Goal: Task Accomplishment & Management: Manage account settings

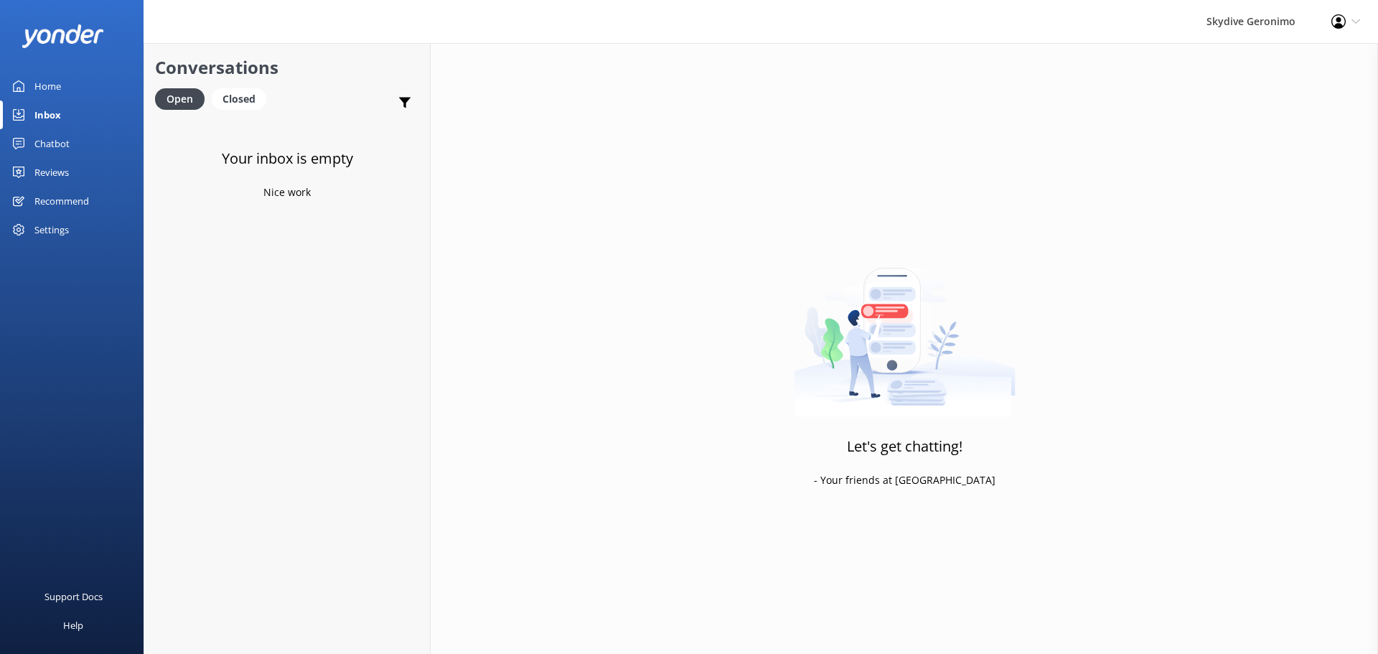
click at [241, 111] on div "Open Closed" at bounding box center [214, 105] width 118 height 34
click at [243, 101] on div "Closed" at bounding box center [239, 99] width 55 height 22
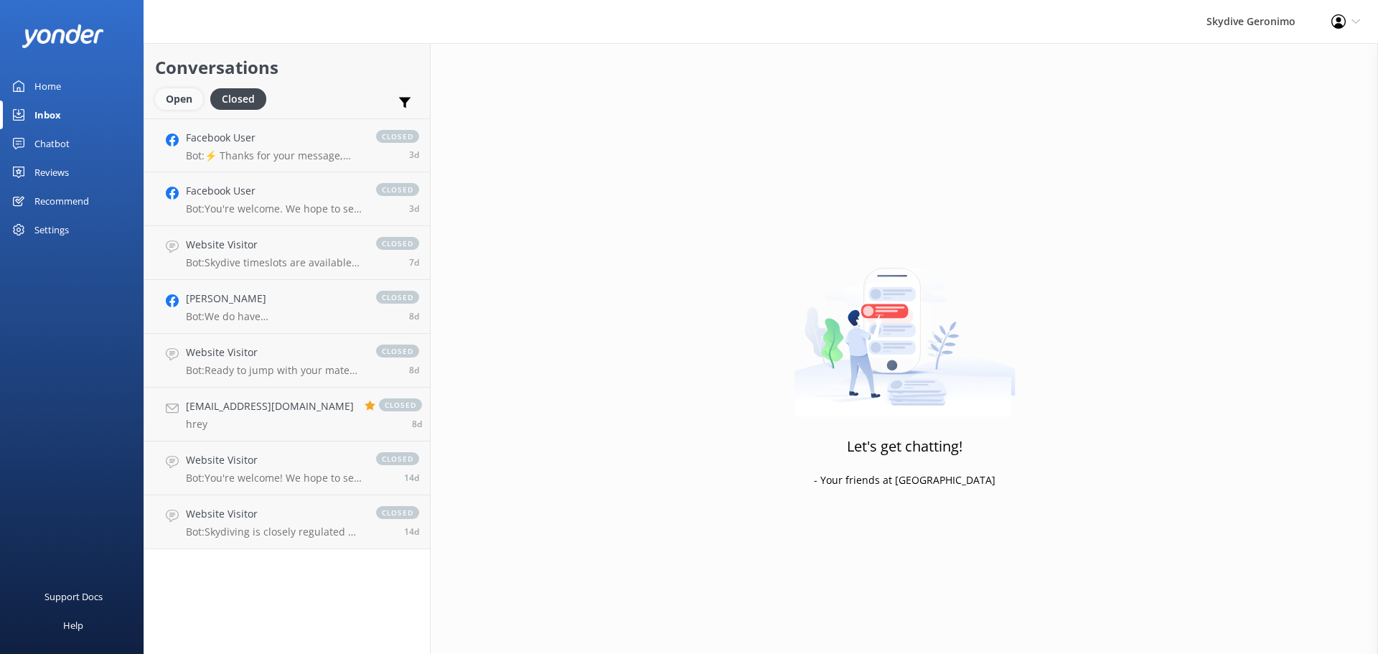
click at [201, 105] on div "Open" at bounding box center [179, 99] width 48 height 22
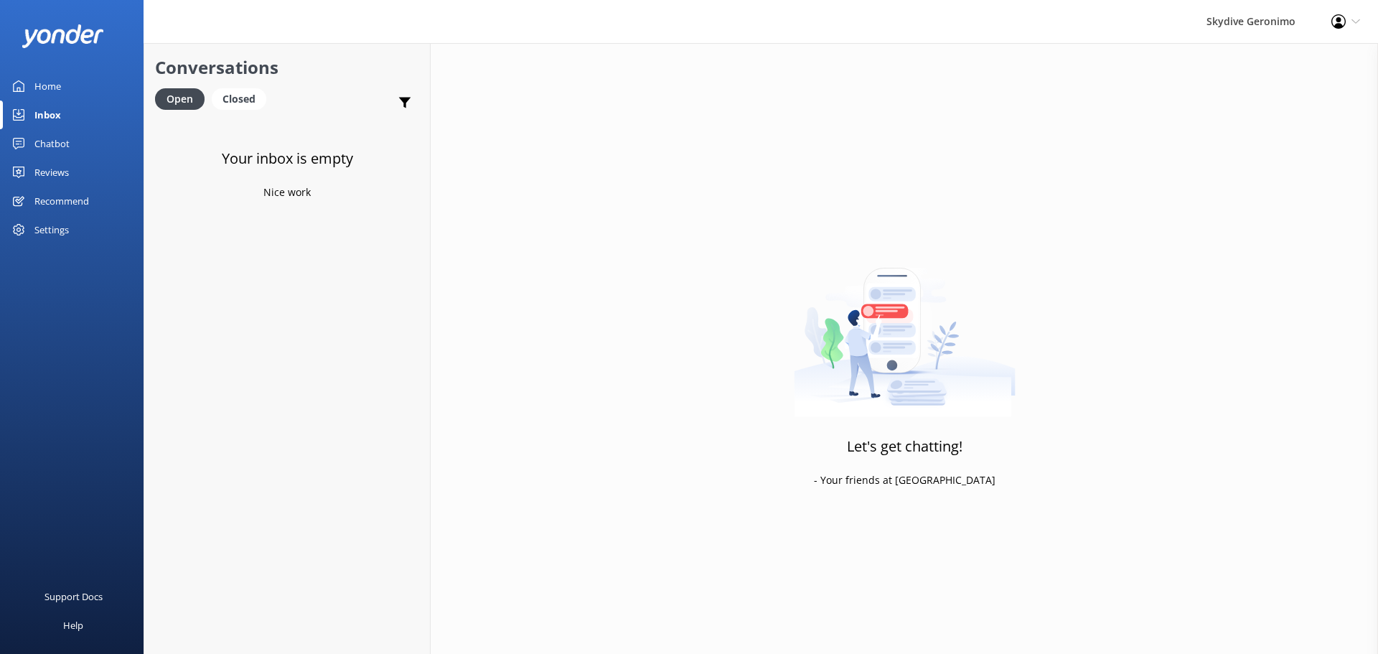
click at [81, 84] on link "Home" at bounding box center [71, 86] width 143 height 29
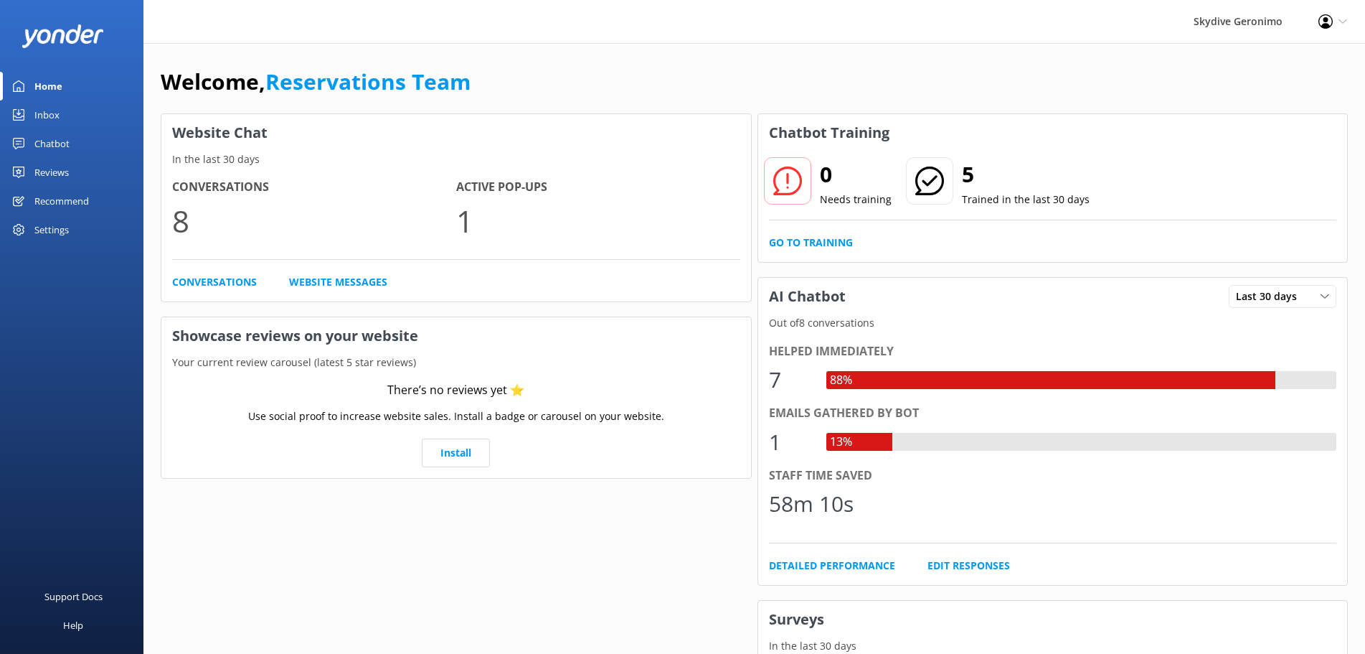
click at [520, 208] on p "1" at bounding box center [598, 221] width 284 height 48
click at [52, 110] on div "Inbox" at bounding box center [46, 114] width 25 height 29
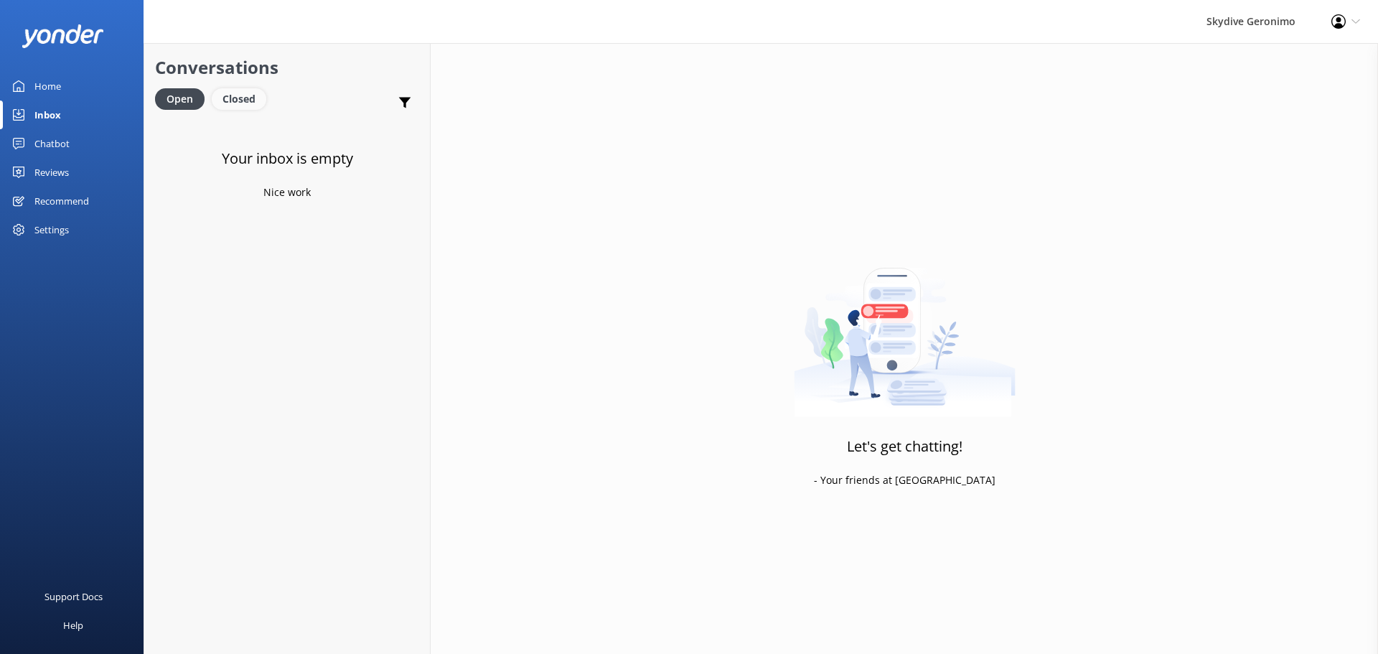
click at [245, 98] on div "Closed" at bounding box center [239, 99] width 55 height 22
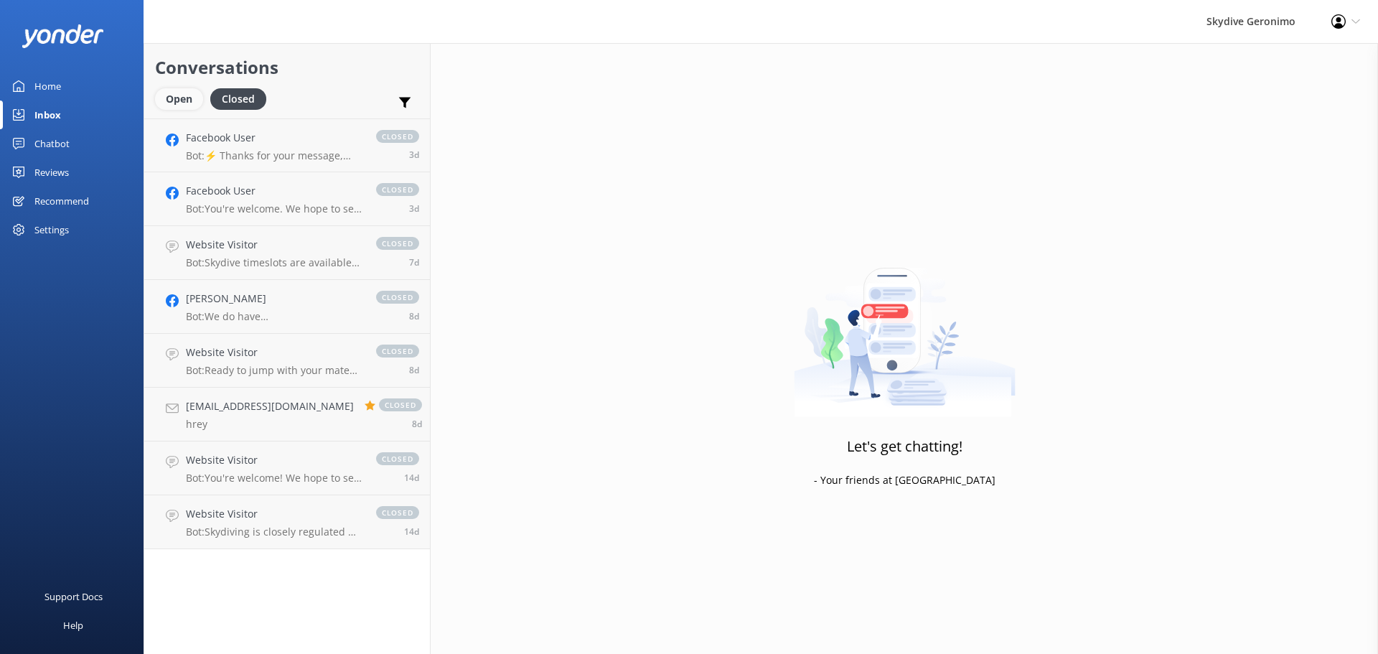
click at [174, 91] on div "Open" at bounding box center [179, 99] width 48 height 22
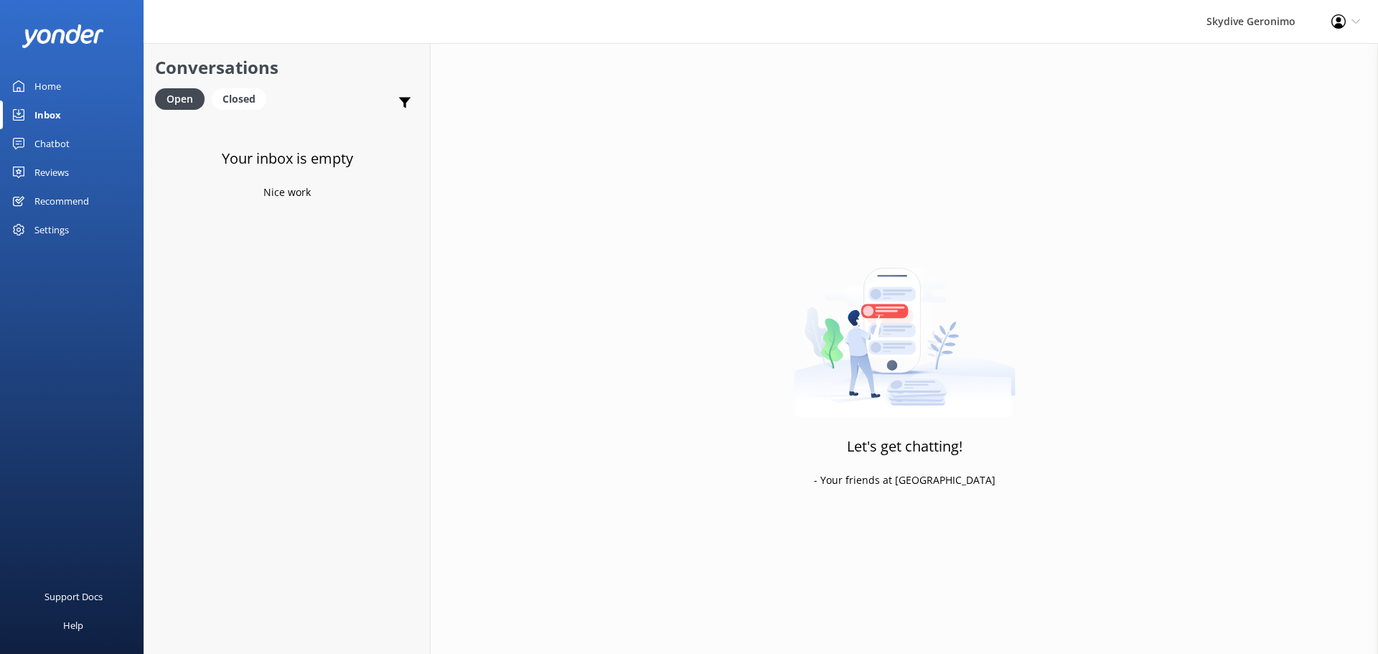
click at [61, 81] on link "Home" at bounding box center [71, 86] width 143 height 29
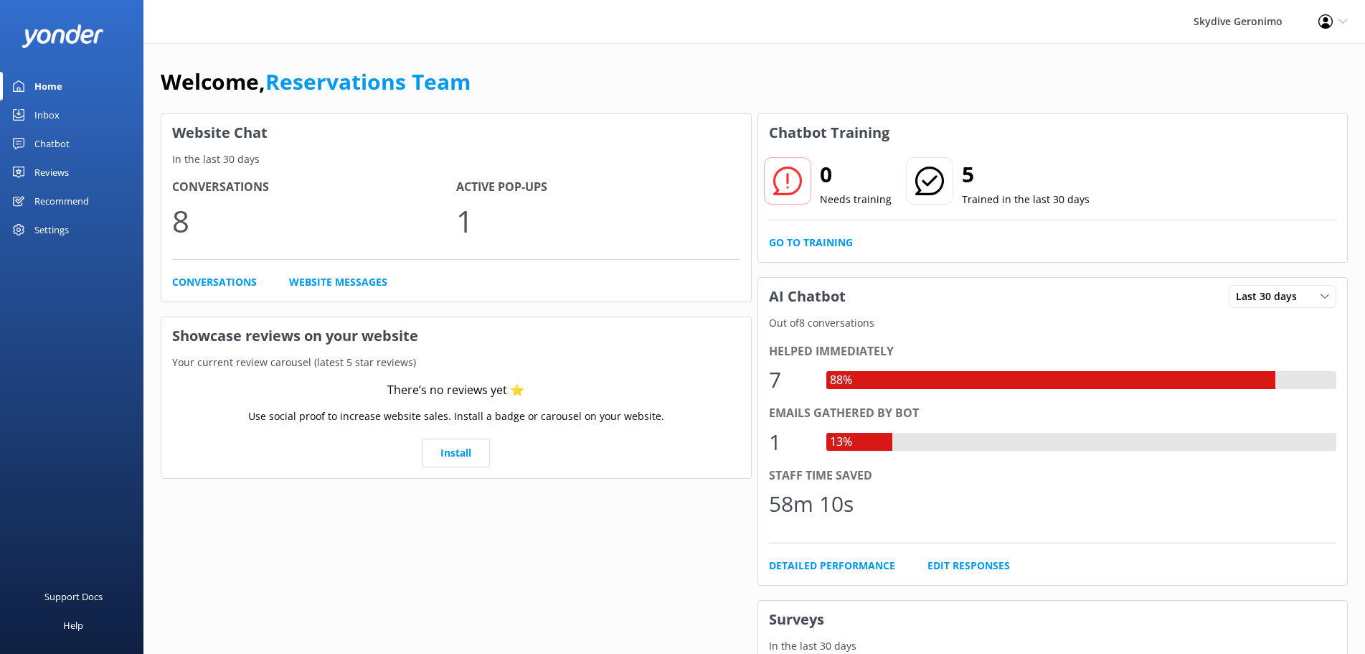
click at [18, 146] on icon at bounding box center [18, 143] width 11 height 11
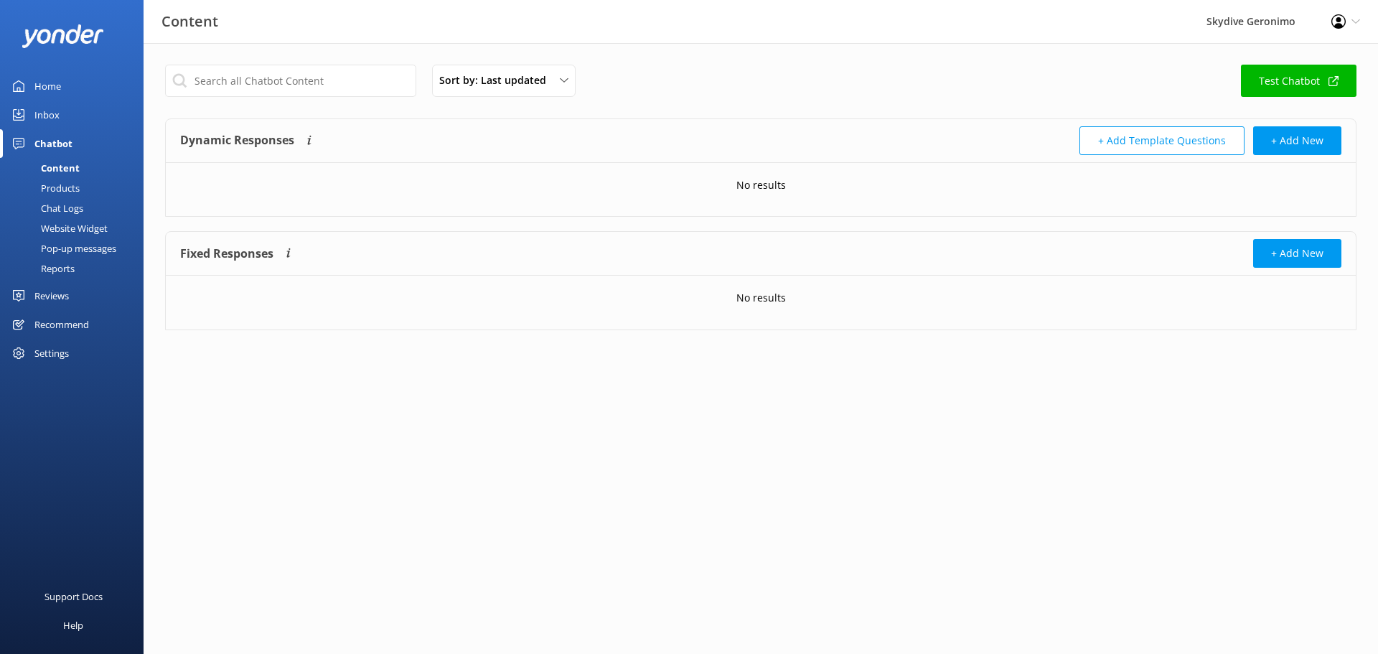
click at [57, 118] on div "Inbox" at bounding box center [46, 114] width 25 height 29
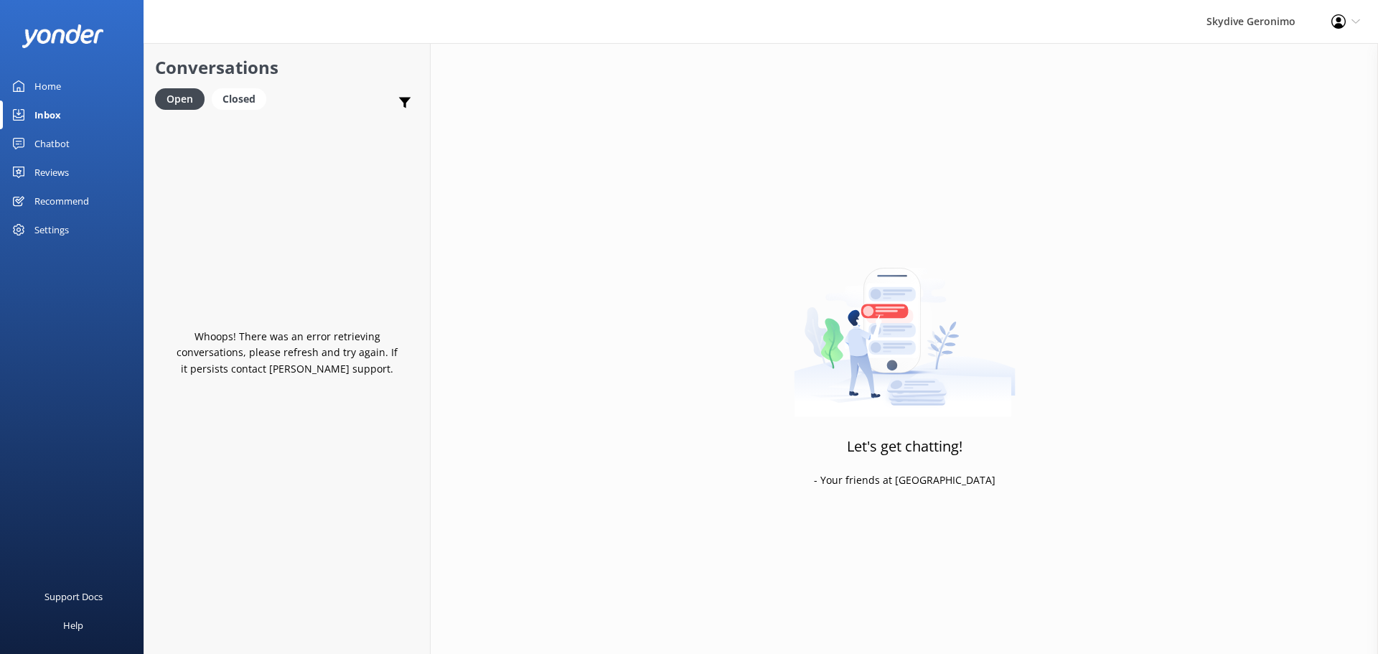
scroll to position [118, 0]
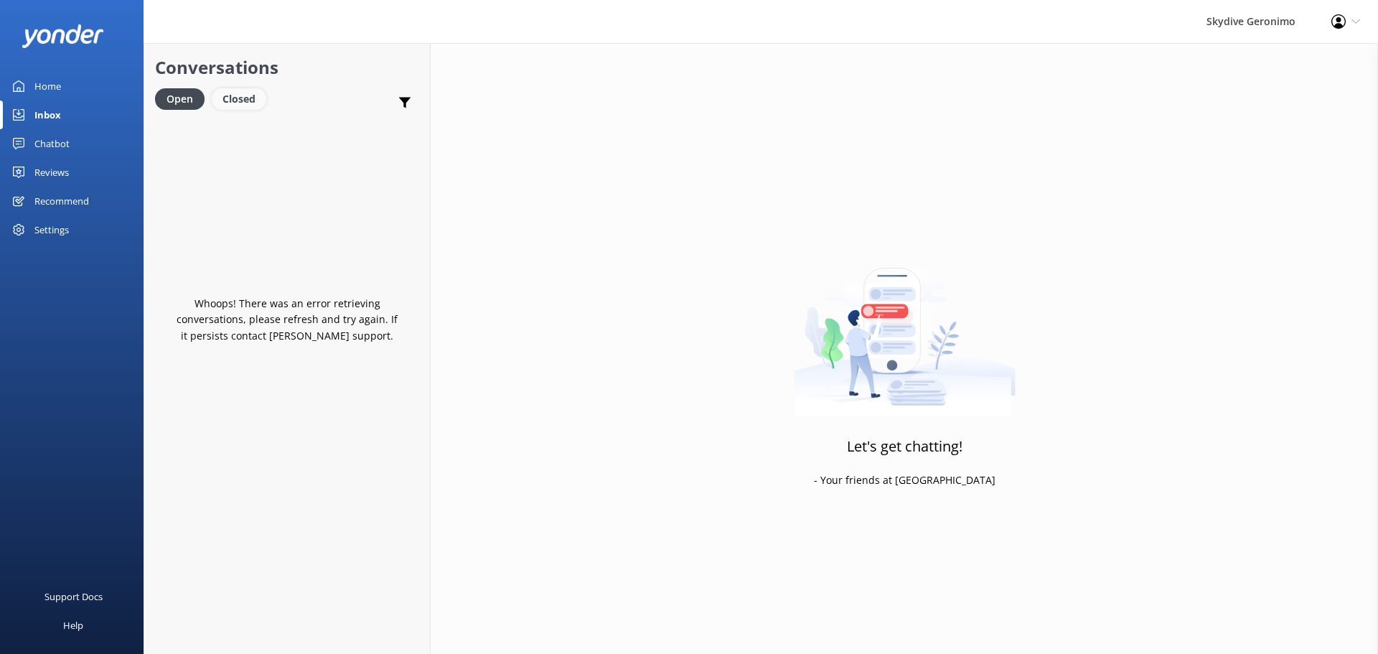
click at [225, 91] on div "Closed" at bounding box center [239, 99] width 55 height 22
click at [184, 101] on div "Open" at bounding box center [179, 99] width 48 height 22
click at [60, 47] on img at bounding box center [63, 36] width 83 height 24
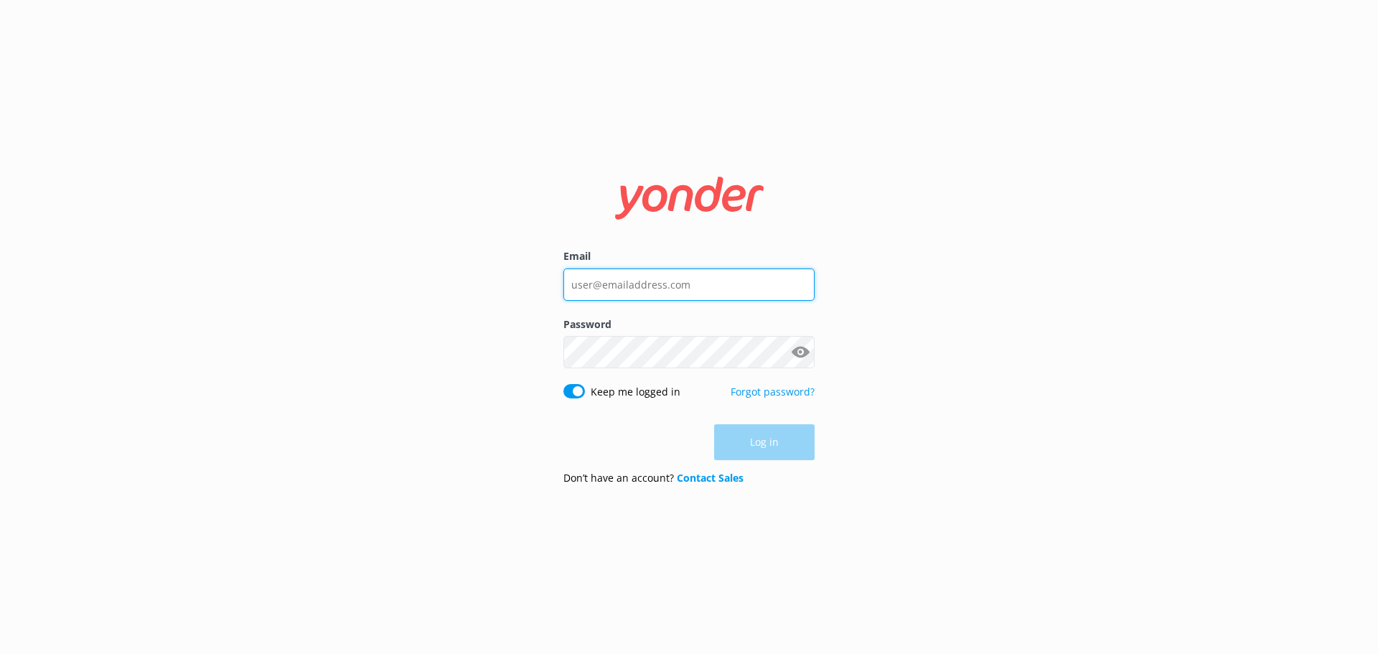
type input "[EMAIL_ADDRESS][DOMAIN_NAME]"
click at [770, 443] on div "Log in" at bounding box center [688, 442] width 251 height 36
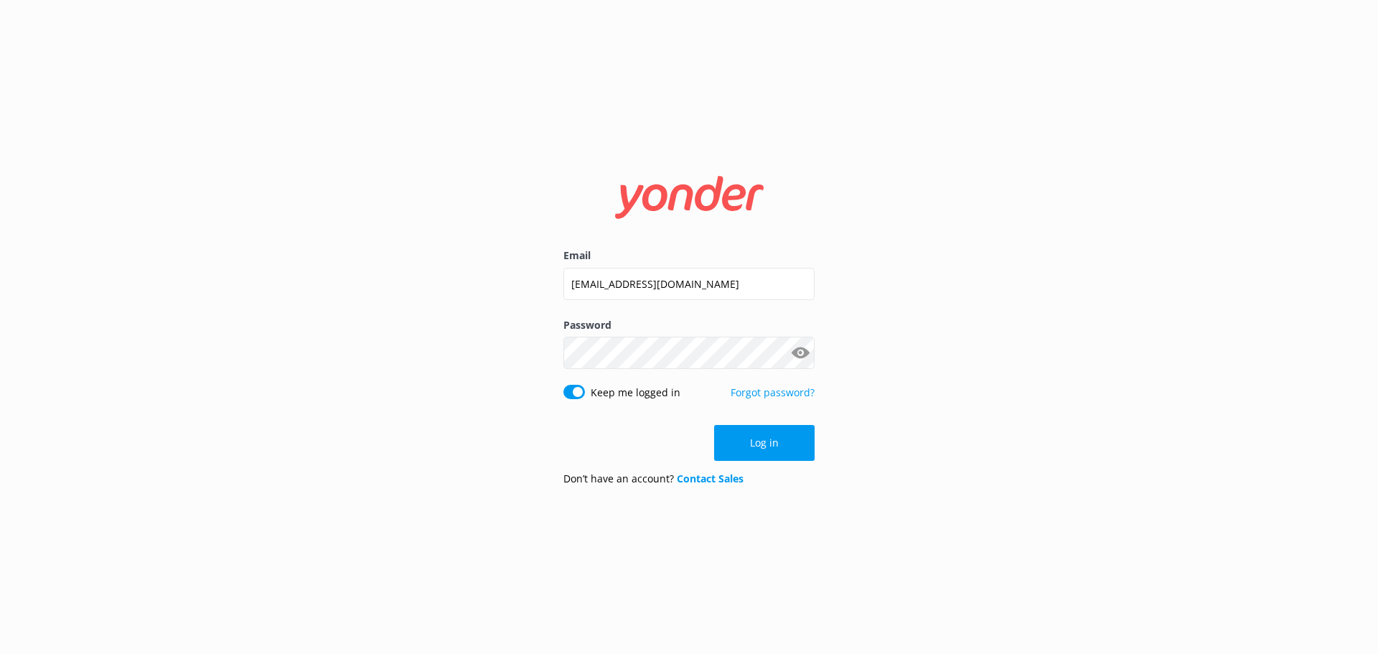
drag, startPoint x: 770, startPoint y: 443, endPoint x: 782, endPoint y: 427, distance: 19.9
click at [781, 431] on button "Log in" at bounding box center [764, 443] width 100 height 36
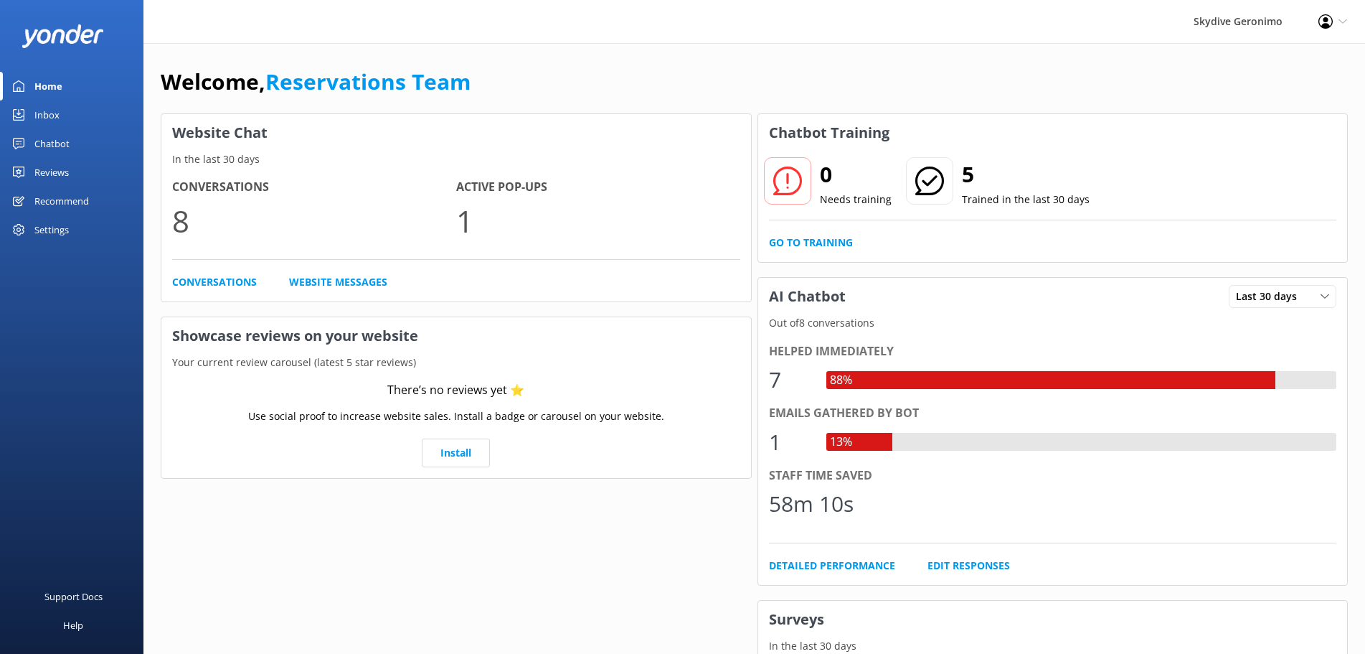
click at [73, 148] on link "Chatbot" at bounding box center [71, 143] width 143 height 29
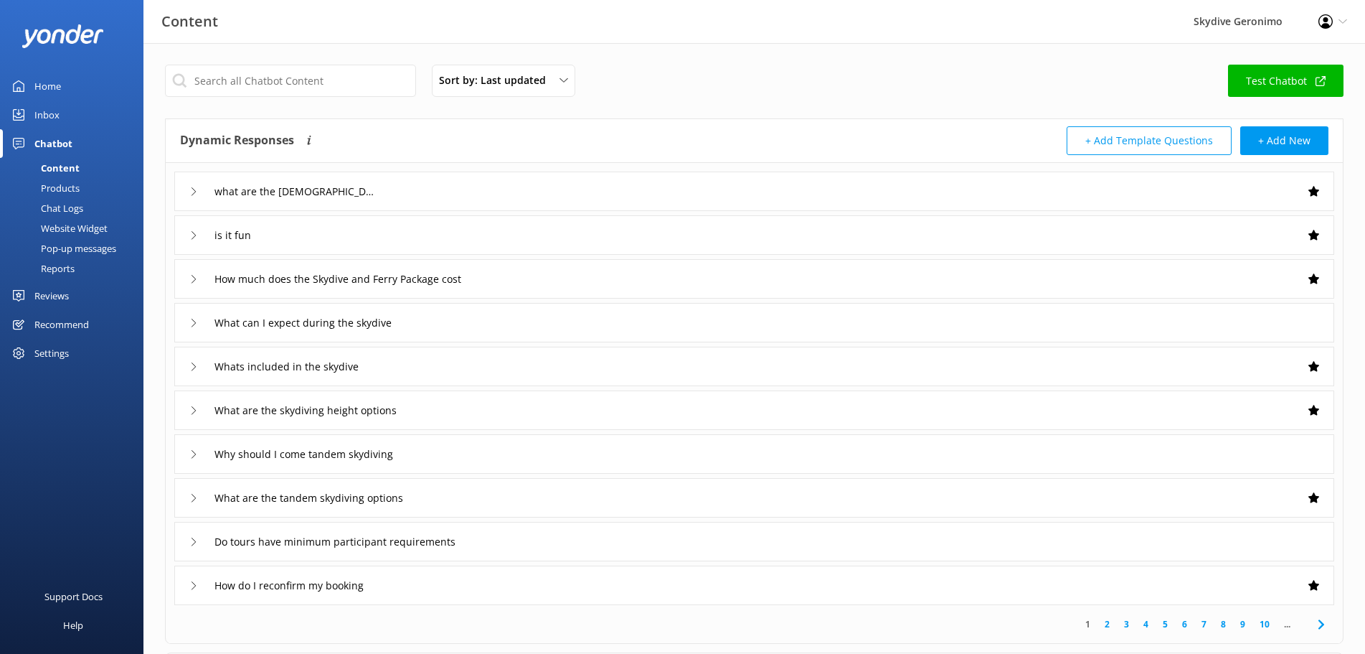
click at [48, 110] on div "Inbox" at bounding box center [46, 114] width 25 height 29
